Goal: Go to known website: Access a specific website the user already knows

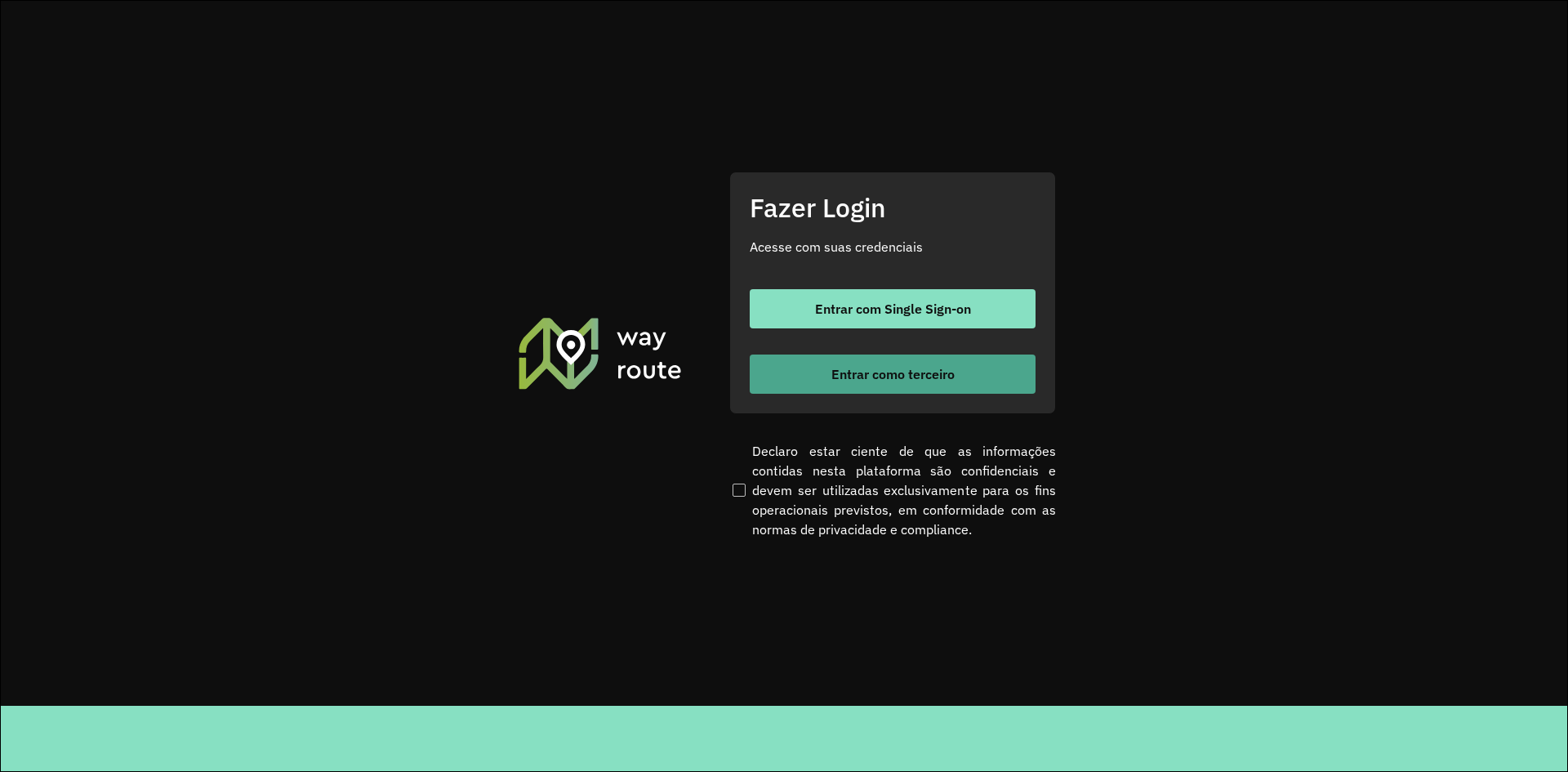
click at [825, 363] on button "Entrar como terceiro" at bounding box center [892, 375] width 286 height 40
